Goal: Task Accomplishment & Management: Complete application form

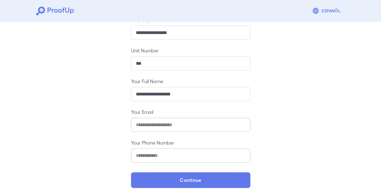
scroll to position [82, 0]
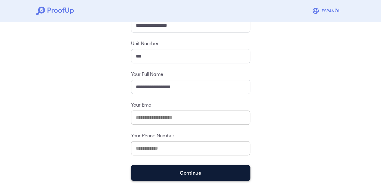
click at [147, 174] on button "Continue" at bounding box center [190, 173] width 119 height 16
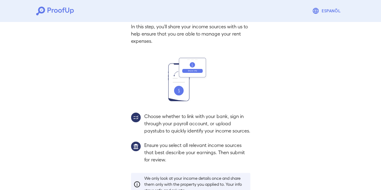
scroll to position [74, 0]
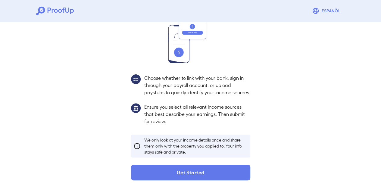
click at [147, 174] on button "Get Started" at bounding box center [190, 173] width 119 height 16
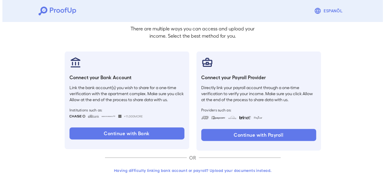
scroll to position [40, 0]
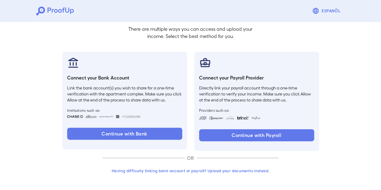
click at [173, 172] on button "Having difficulty linking bank account or payroll? Upload your documents instea…" at bounding box center [191, 170] width 176 height 11
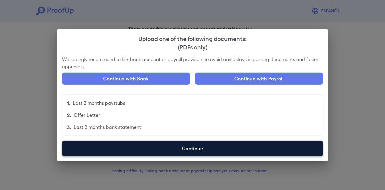
click at [187, 153] on label "Continue" at bounding box center [192, 149] width 261 height 16
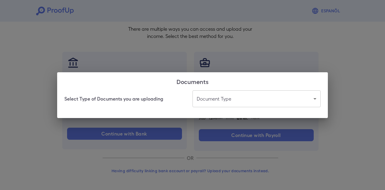
click at [218, 103] on body "Espanõl Go back How Would You Like to Verify Your Income? There are multiple wa…" at bounding box center [192, 75] width 385 height 230
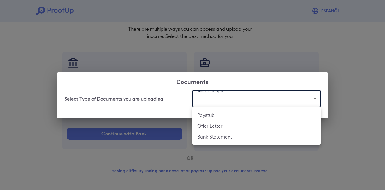
click at [216, 113] on li "Paystub" at bounding box center [257, 115] width 128 height 11
type input "*******"
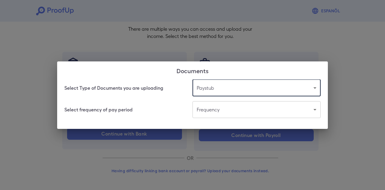
click at [215, 112] on body "Espanõl Go back How Would You Like to Verify Your Income? There are multiple wa…" at bounding box center [192, 75] width 385 height 230
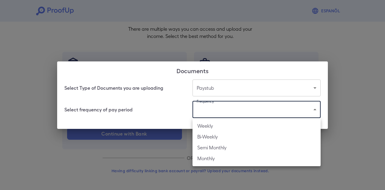
click at [209, 133] on li "Bi-Weekly" at bounding box center [257, 136] width 128 height 11
type input "*********"
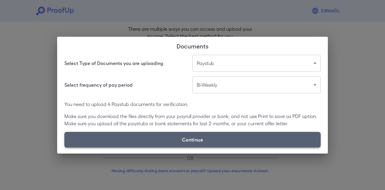
click at [193, 140] on label "Continue" at bounding box center [192, 140] width 257 height 16
click at [65, 147] on input "Continue" at bounding box center [64, 147] width 0 height 0
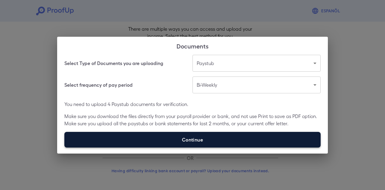
type input "**********"
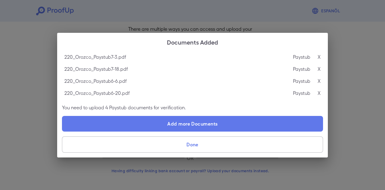
click at [174, 143] on button "Done" at bounding box center [192, 144] width 261 height 16
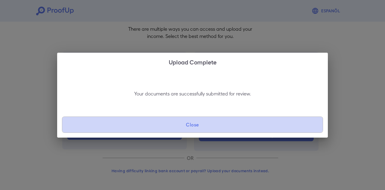
click at [172, 128] on button "Close" at bounding box center [192, 125] width 261 height 16
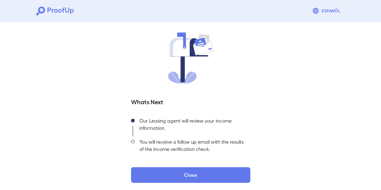
scroll to position [41, 0]
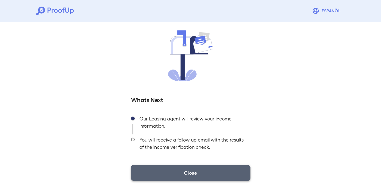
click at [158, 173] on button "Close" at bounding box center [190, 173] width 119 height 16
click at [211, 173] on button "Close" at bounding box center [190, 173] width 119 height 16
